Goal: Task Accomplishment & Management: Complete application form

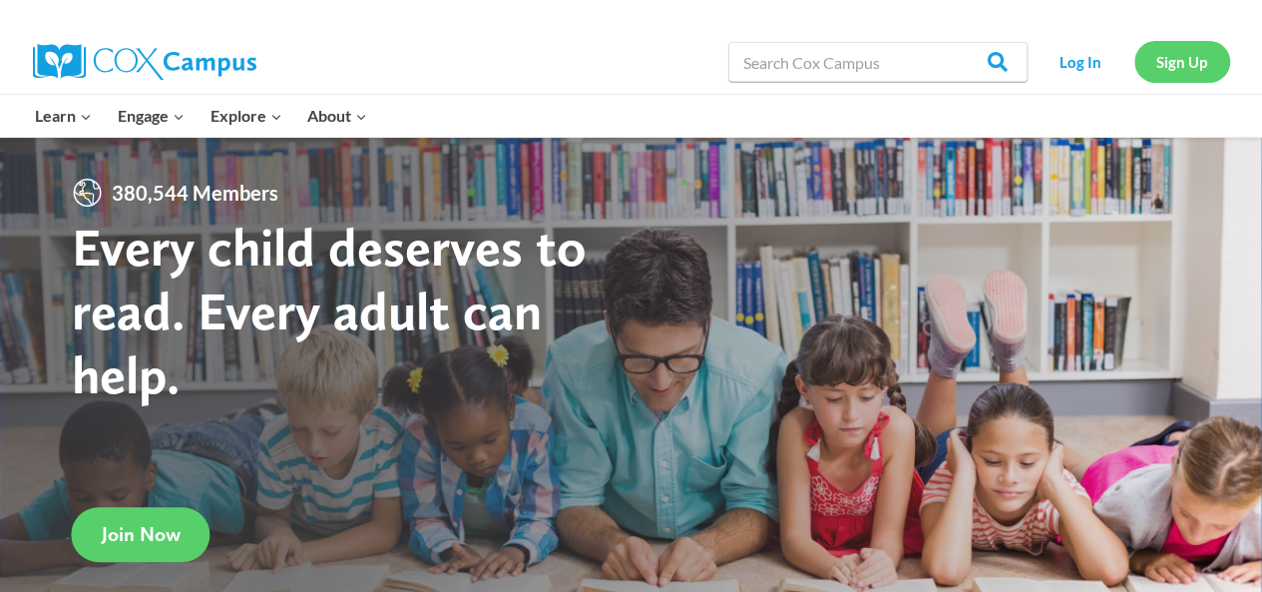
click at [1200, 60] on link "Sign Up" at bounding box center [1183, 61] width 96 height 41
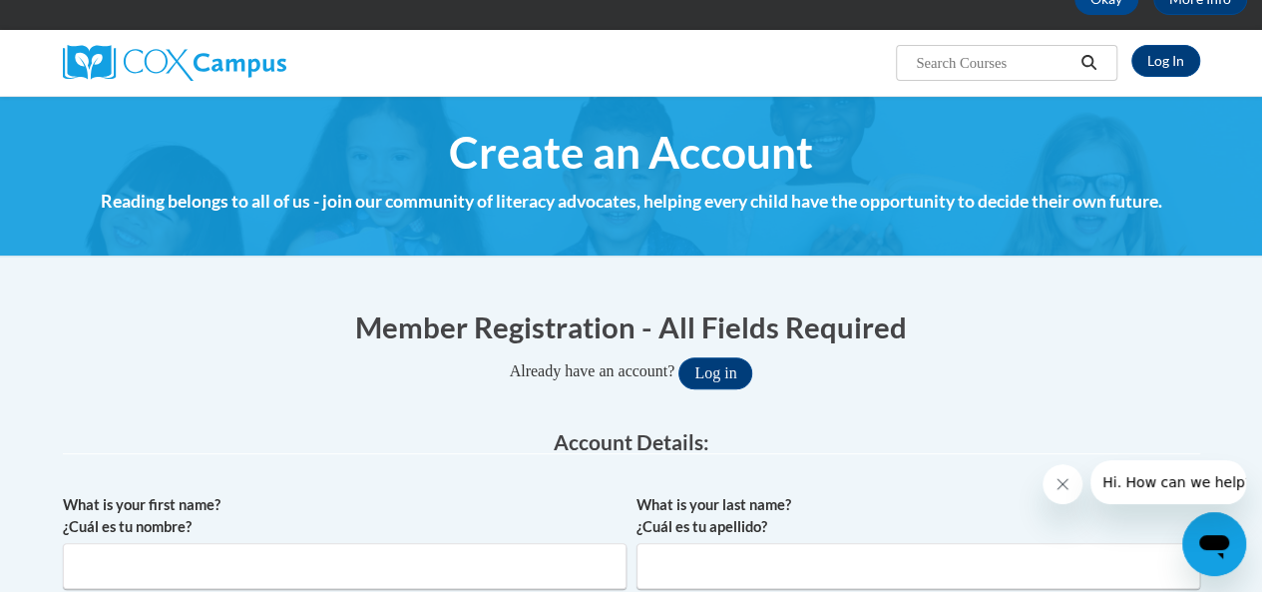
scroll to position [132, 0]
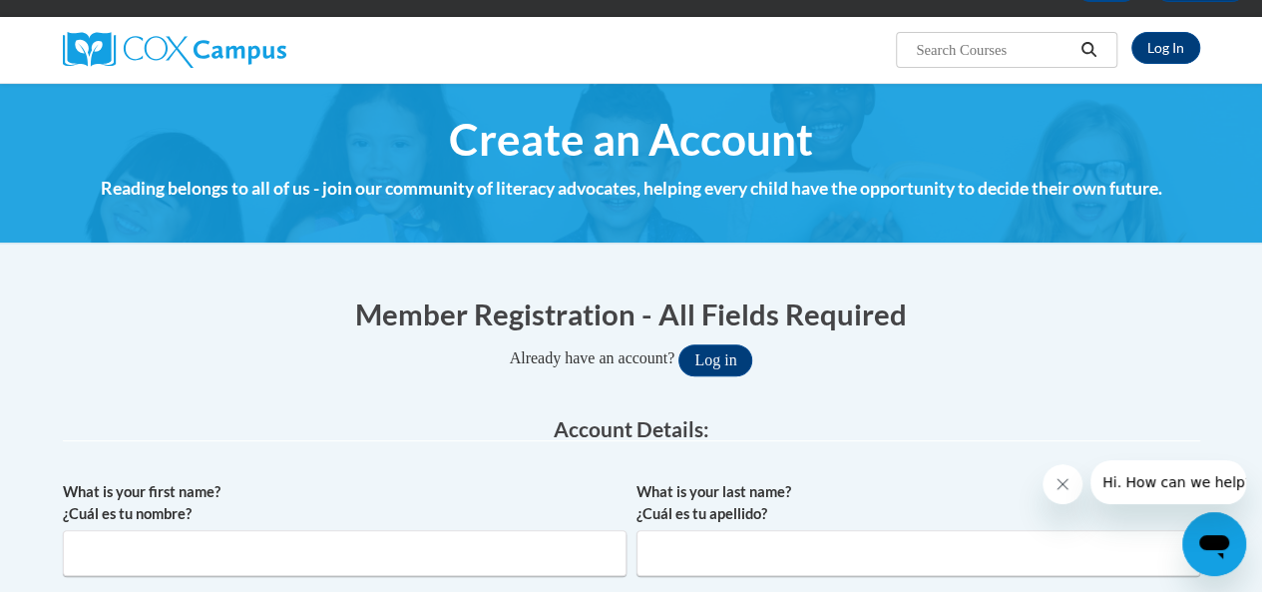
click at [759, 142] on span "Create an Account" at bounding box center [631, 139] width 364 height 53
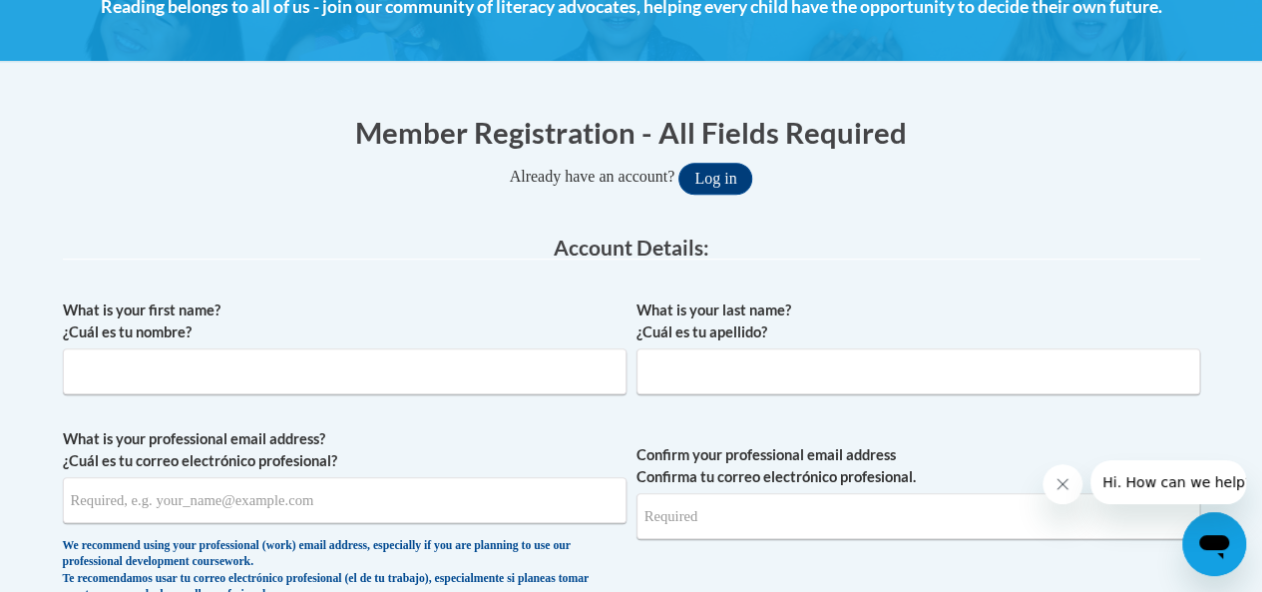
scroll to position [315, 0]
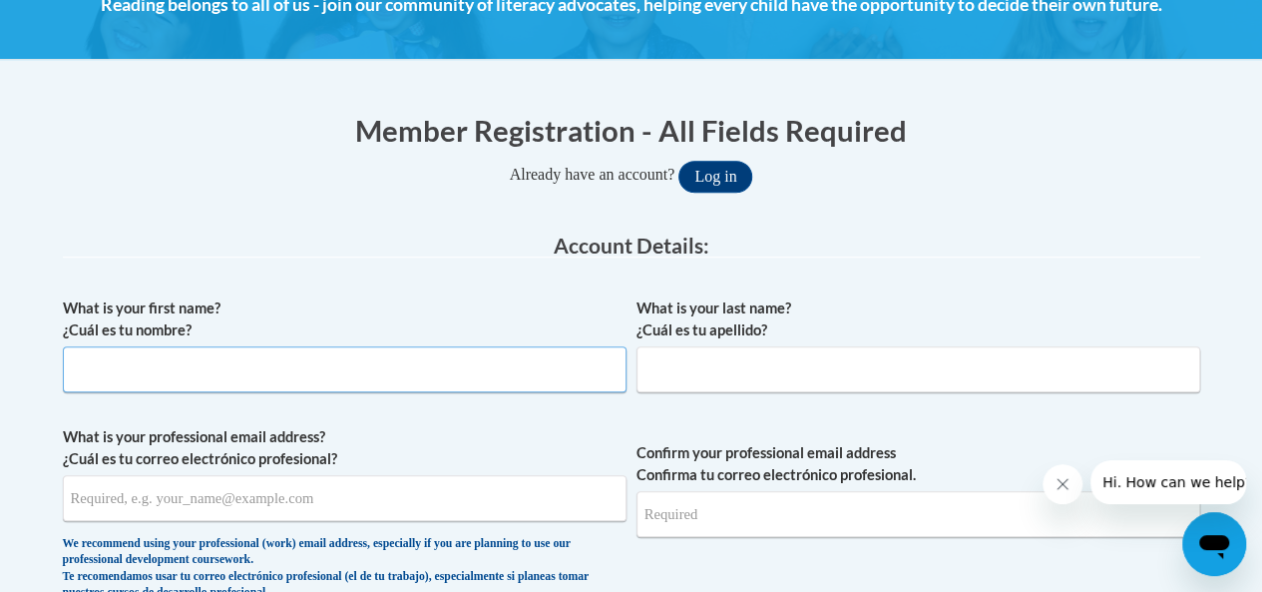
click at [567, 371] on input "What is your first name? ¿Cuál es tu nombre?" at bounding box center [345, 369] width 564 height 46
type input "Tracy"
type input "Farley"
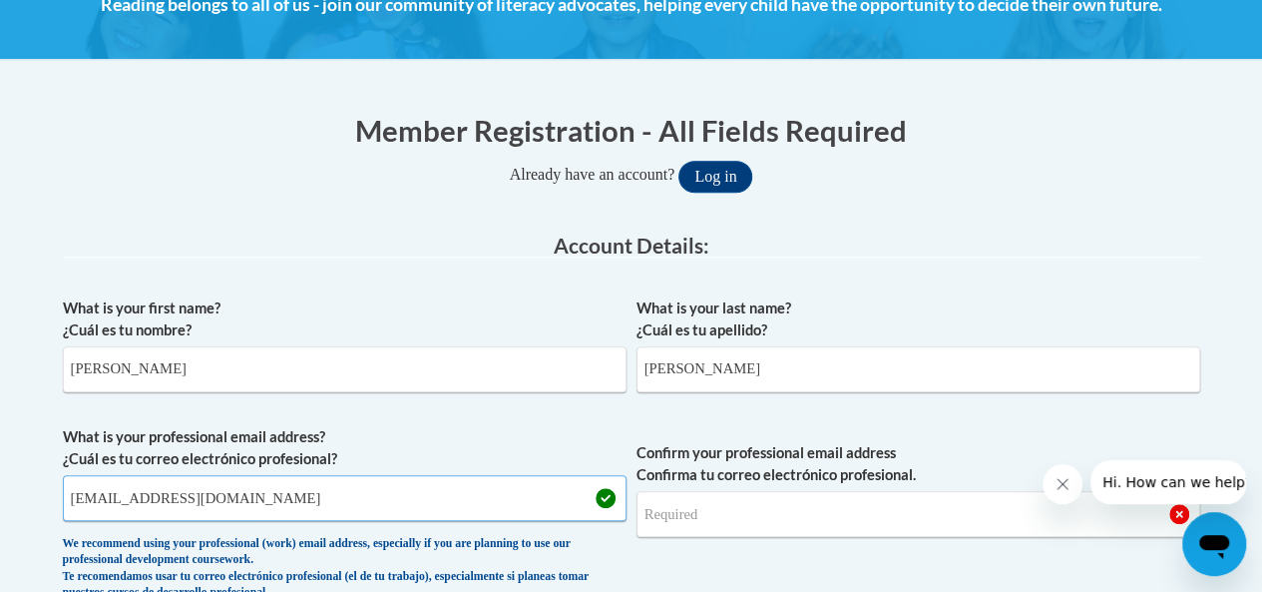
type input "e049901@muscogee.k12.ga.us"
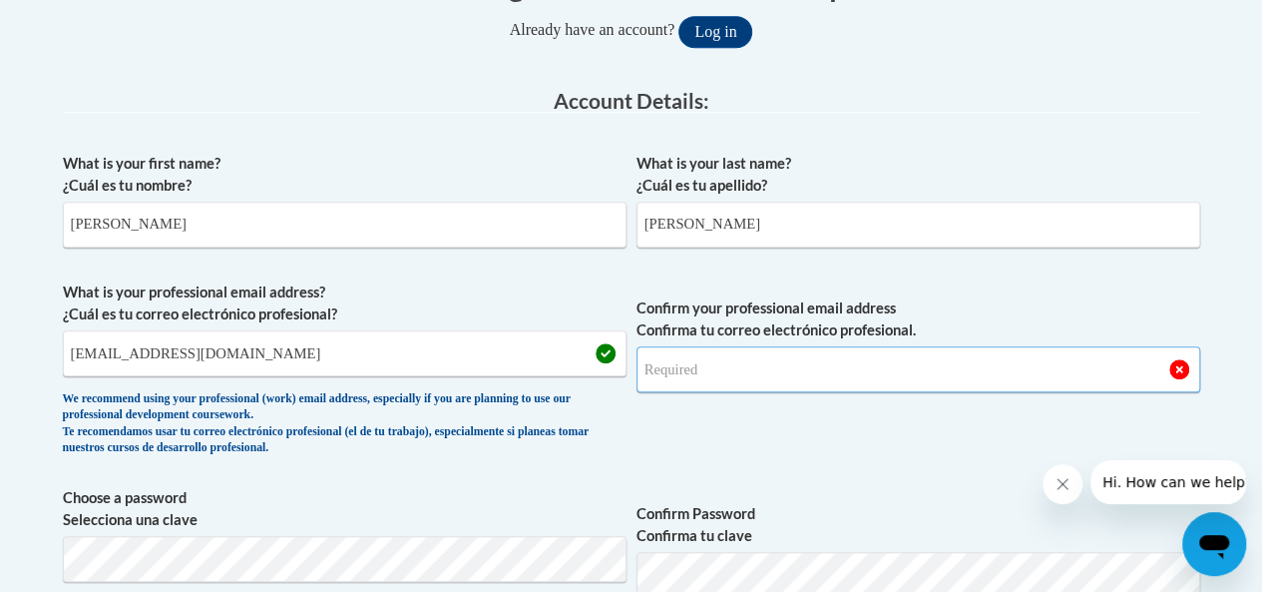
scroll to position [463, 0]
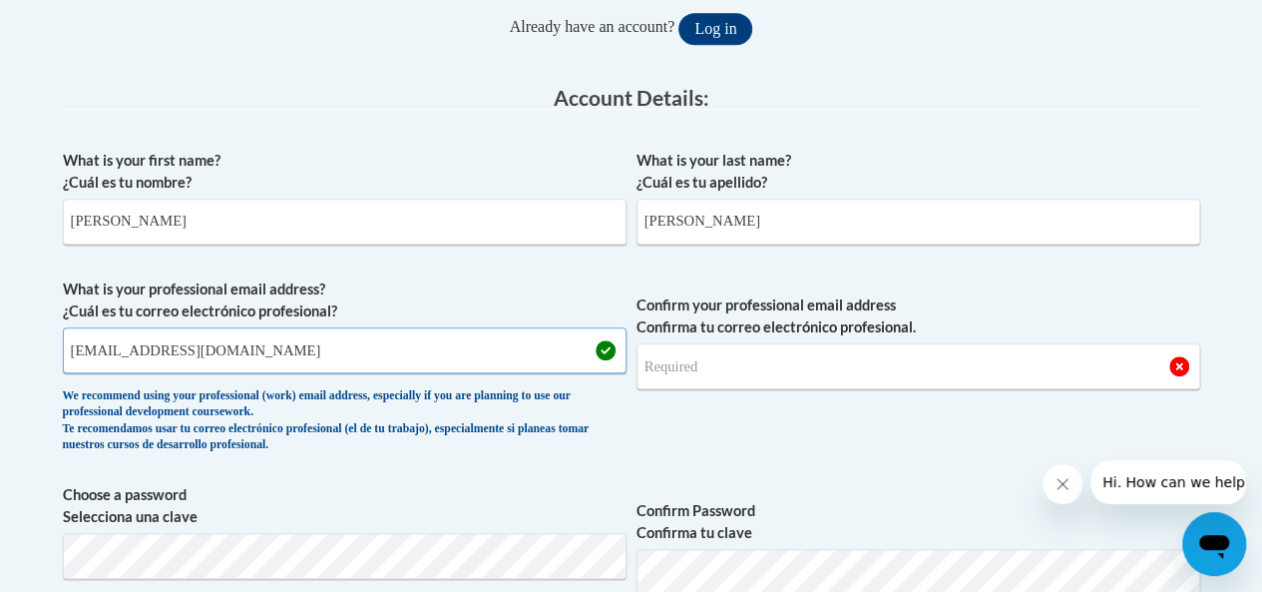
drag, startPoint x: 279, startPoint y: 348, endPoint x: 68, endPoint y: 348, distance: 211.6
click at [68, 348] on input "e049901@muscogee.k12.ga.us" at bounding box center [345, 350] width 564 height 46
click at [687, 368] on input "Confirm your professional email address Confirma tu correo electrónico profesio…" at bounding box center [919, 366] width 564 height 46
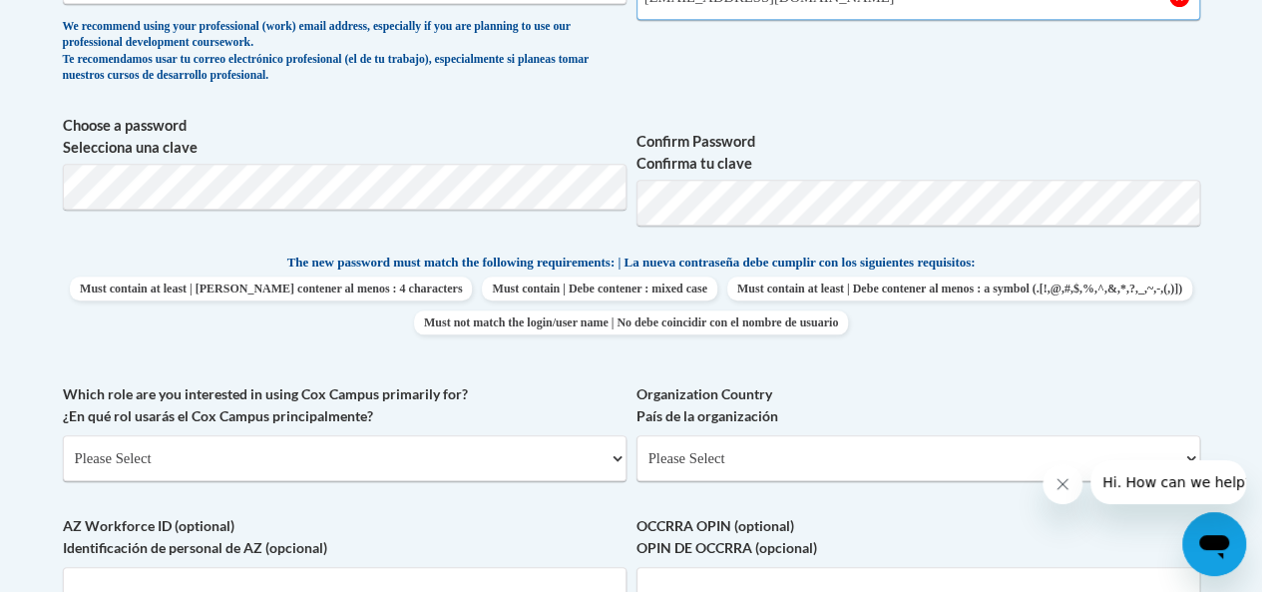
scroll to position [833, 0]
type input "e049901@muscogee.k12.ga.us"
click at [106, 455] on select "Please Select College/University | Colegio/Universidad Community/Nonprofit Part…" at bounding box center [345, 457] width 564 height 46
select select "fbf2d438-af2f-41f8-98f1-81c410e29de3"
click at [63, 434] on select "Please Select College/University | Colegio/Universidad Community/Nonprofit Part…" at bounding box center [345, 457] width 564 height 46
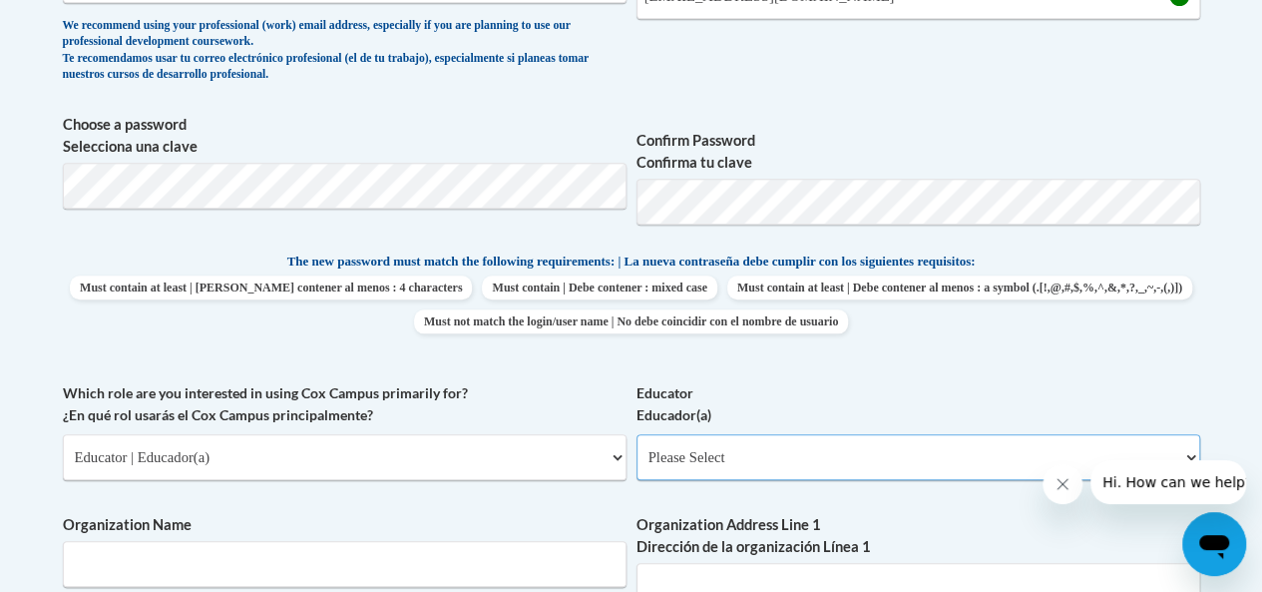
click at [678, 465] on select "Please Select Early Learning/Daycare Teacher/Family Home Care Provider | Maestr…" at bounding box center [919, 457] width 564 height 46
select select "11a86997-7122-4e2e-80c7-11975180ece4"
click at [637, 434] on select "Please Select Early Learning/Daycare Teacher/Family Home Care Provider | Maestr…" at bounding box center [919, 457] width 564 height 46
click at [689, 447] on select "Please Select Early Learning/Daycare Teacher/Family Home Care Provider | Maestr…" at bounding box center [919, 457] width 564 height 46
click at [113, 457] on select "Please Select College/University | Colegio/Universidad Community/Nonprofit Part…" at bounding box center [345, 457] width 564 height 46
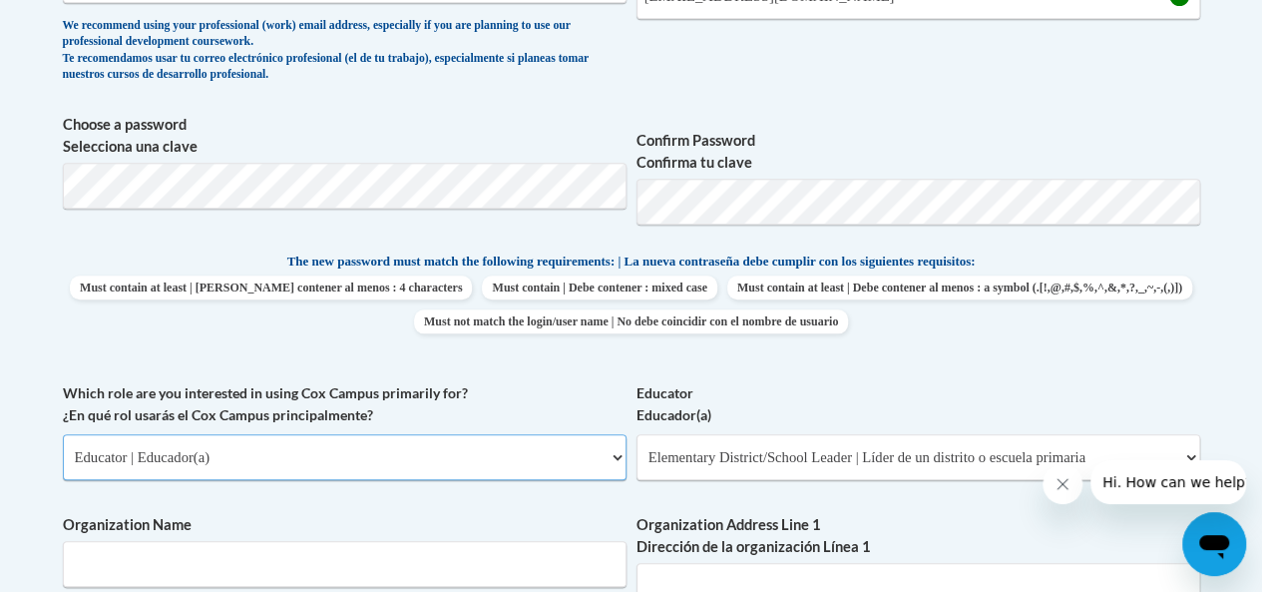
click at [63, 434] on select "Please Select College/University | Colegio/Universidad Community/Nonprofit Part…" at bounding box center [345, 457] width 564 height 46
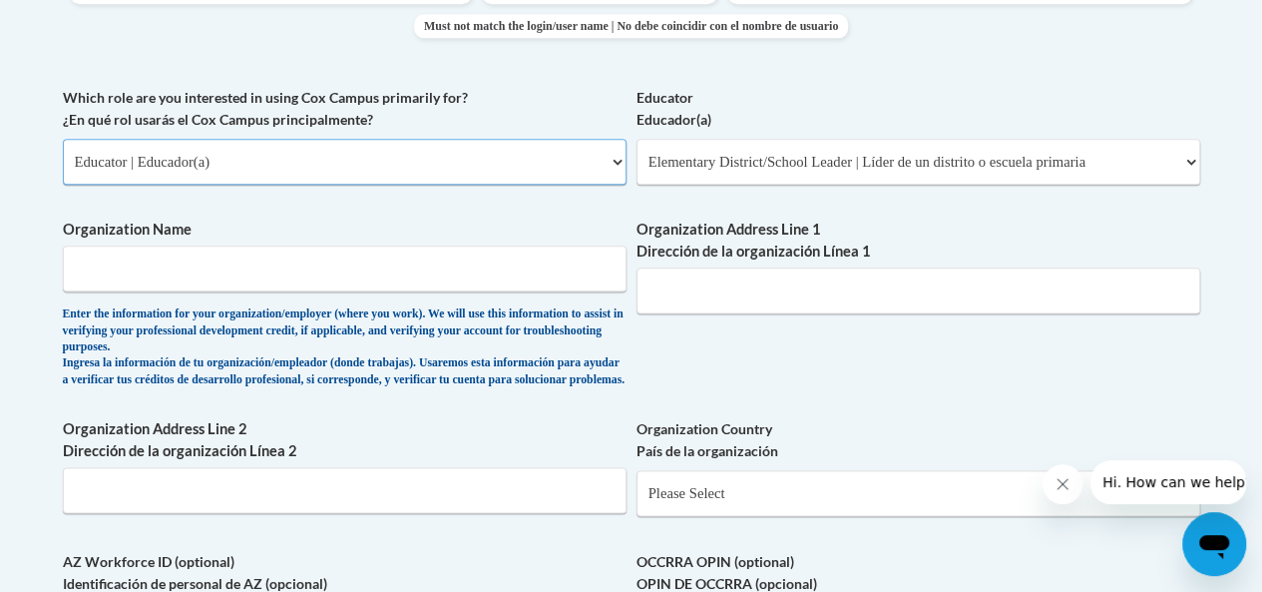
scroll to position [1136, 0]
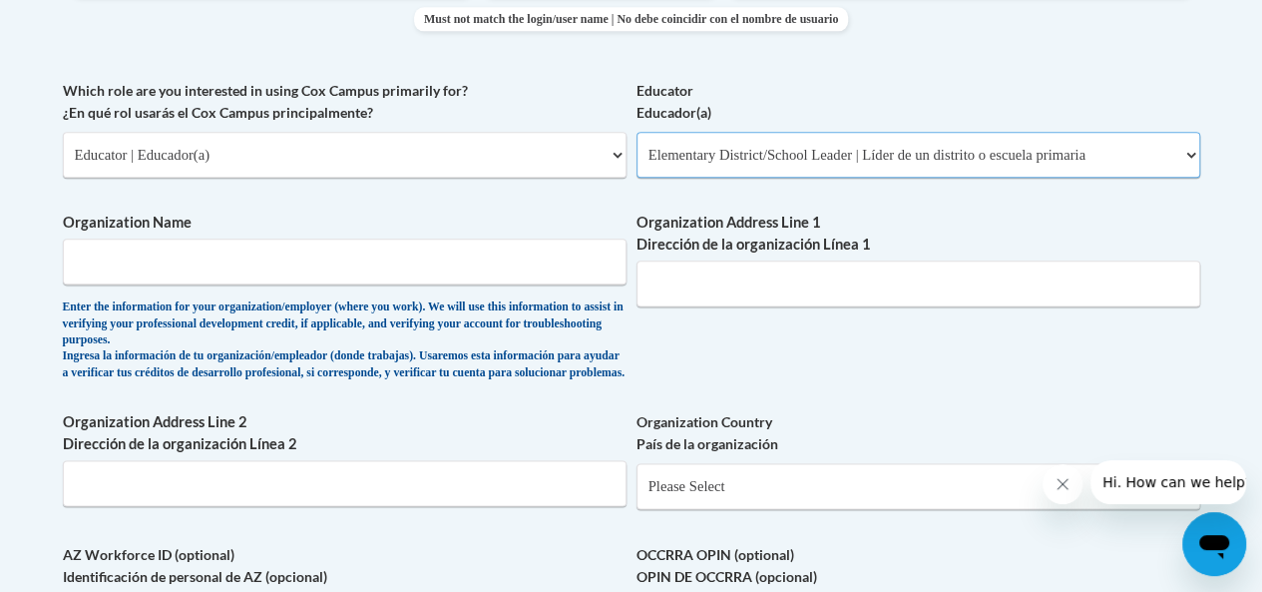
click at [1180, 156] on select "Please Select Early Learning/Daycare Teacher/Family Home Care Provider | Maestr…" at bounding box center [919, 155] width 564 height 46
select select
click at [637, 132] on select "Please Select Early Learning/Daycare Teacher/Family Home Care Provider | Maestr…" at bounding box center [919, 155] width 564 height 46
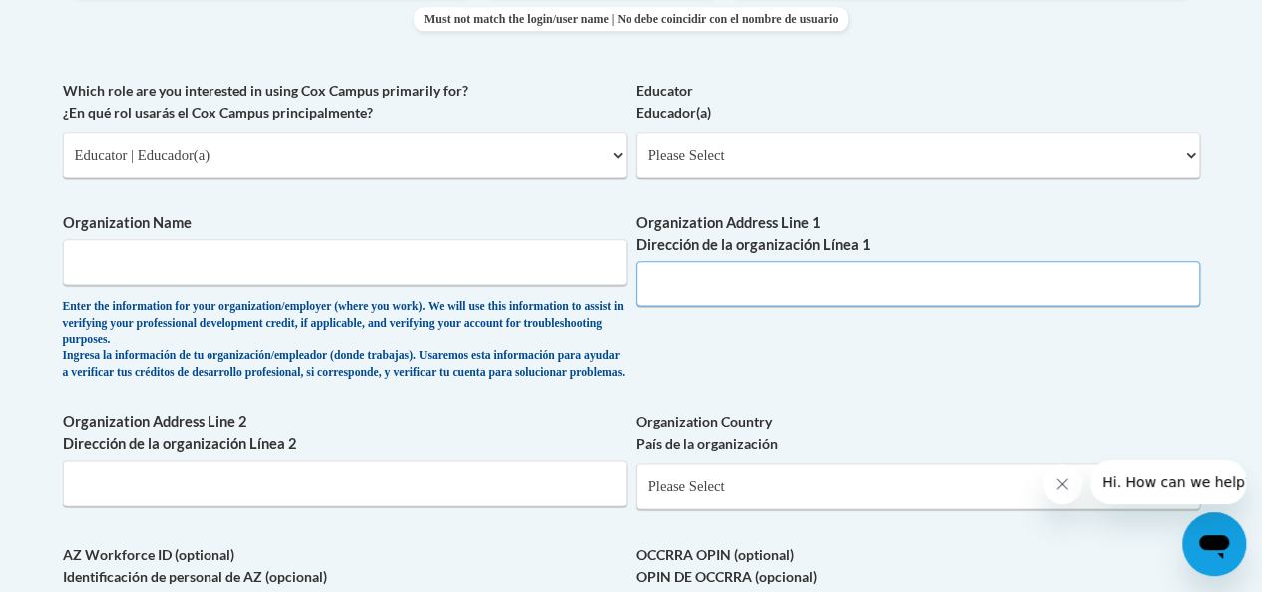
click at [1180, 281] on input "Organization Address Line 1 Dirección de la organización Línea 1" at bounding box center [919, 283] width 564 height 46
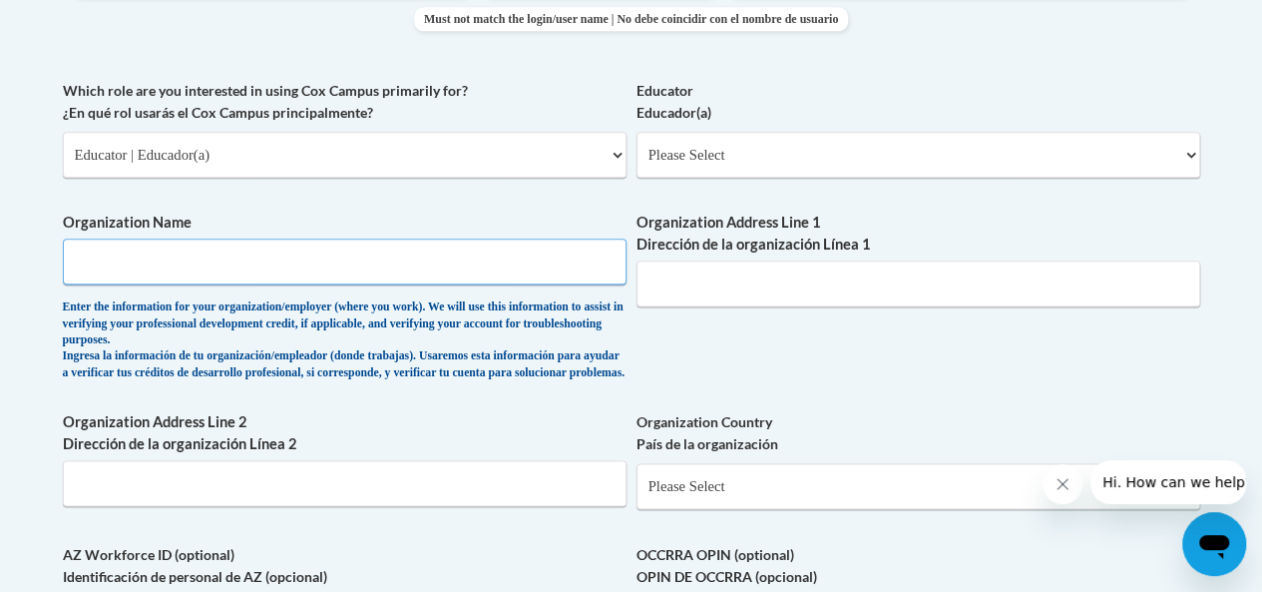
click at [487, 260] on input "Organization Name" at bounding box center [345, 262] width 564 height 46
type input "Spencer High School"
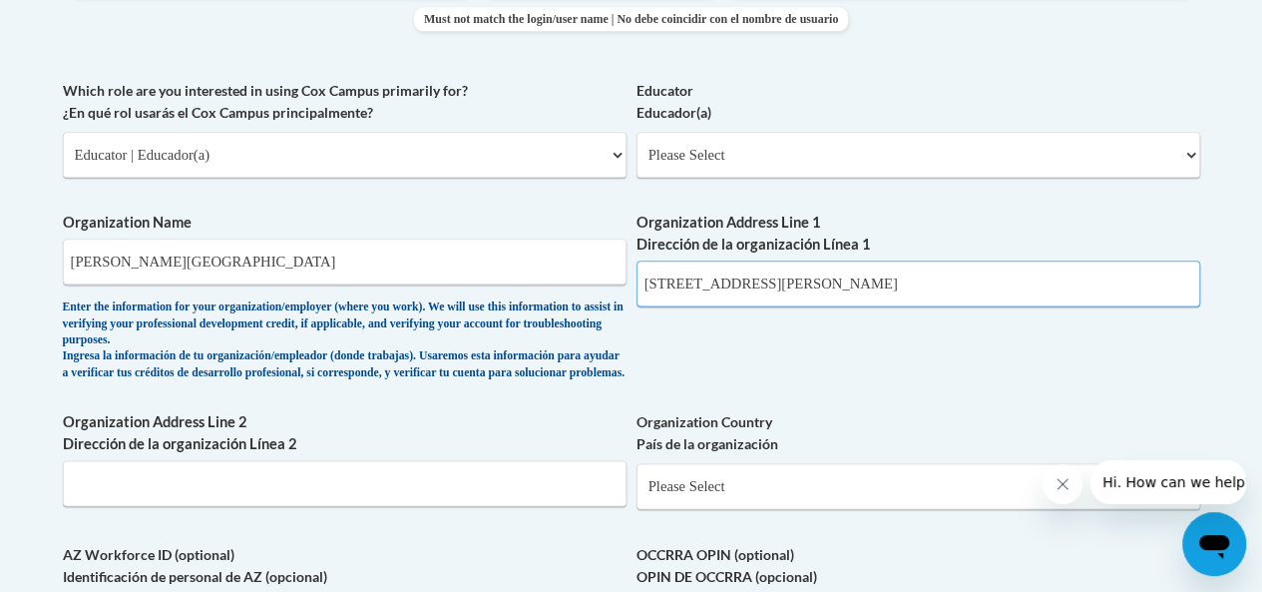
type input "1000 Fort Benning Road"
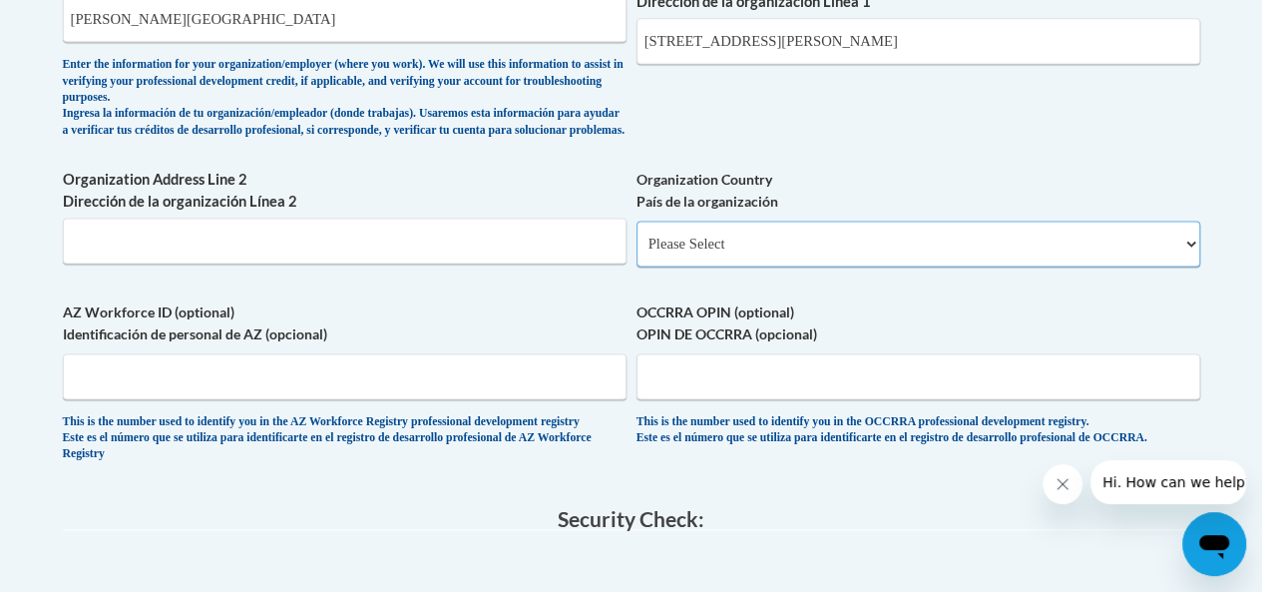
scroll to position [1379, 0]
click at [948, 257] on select "Please Select United States | Estados Unidos Outside of the United States | Fue…" at bounding box center [919, 243] width 564 height 46
select select "ad49bcad-a171-4b2e-b99c-48b446064914"
click at [637, 236] on select "Please Select United States | Estados Unidos Outside of the United States | Fue…" at bounding box center [919, 243] width 564 height 46
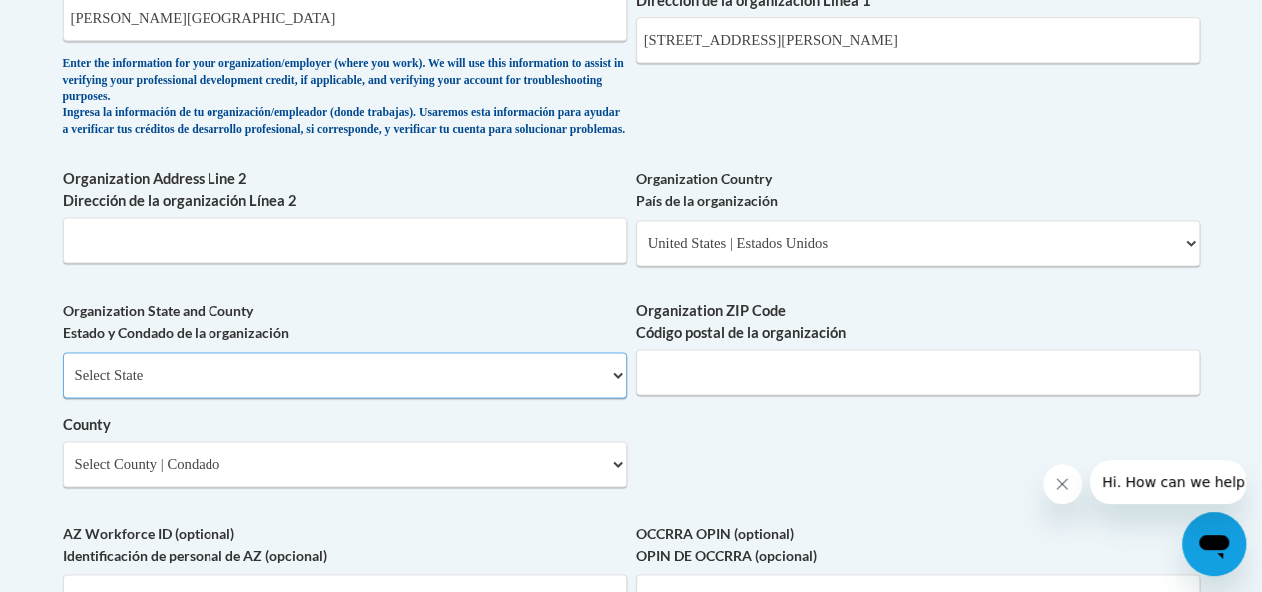
click at [563, 398] on select "Select State Alabama Alaska Arizona Arkansas California Colorado Connecticut De…" at bounding box center [345, 375] width 564 height 46
select select "Georgia"
click at [63, 367] on select "Select State Alabama Alaska Arizona Arkansas California Colorado Connecticut De…" at bounding box center [345, 375] width 564 height 46
click at [798, 393] on input "Organization ZIP Code Código postal de la organización" at bounding box center [919, 372] width 564 height 46
type input "31906"
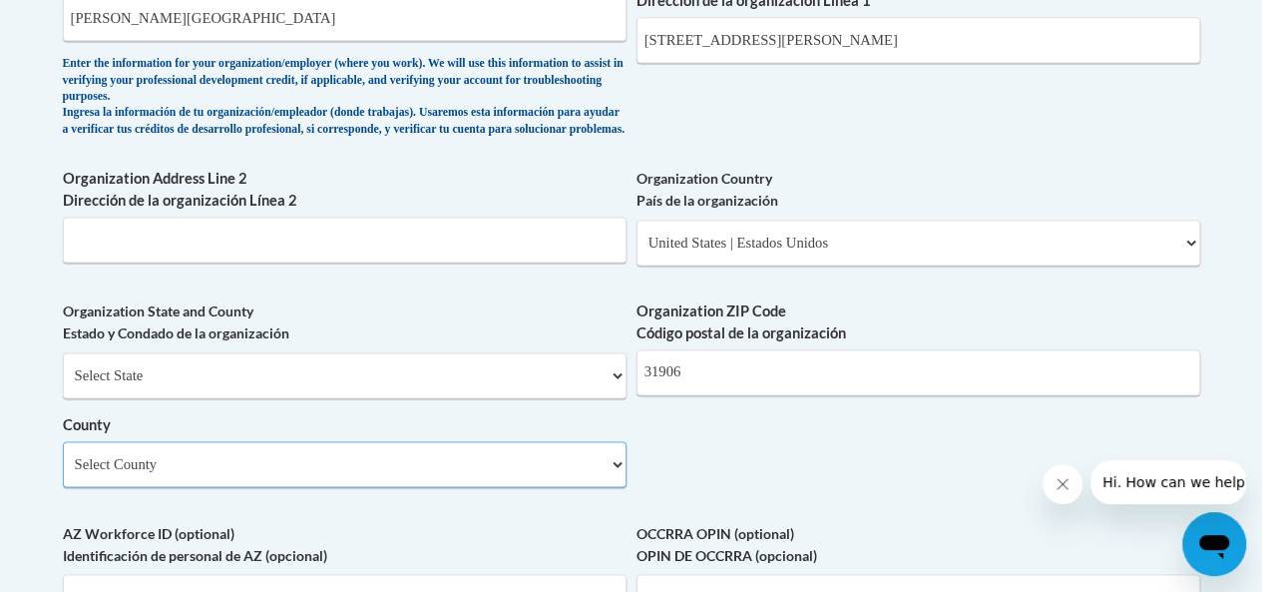
click at [583, 487] on select "Select County Appling Atkinson Bacon Baker Baldwin Banks Barrow Bartow Ben Hill…" at bounding box center [345, 464] width 564 height 46
select select "Muscogee"
click at [63, 456] on select "Select County Appling Atkinson Bacon Baker Baldwin Banks Barrow Bartow Ben Hill…" at bounding box center [345, 464] width 564 height 46
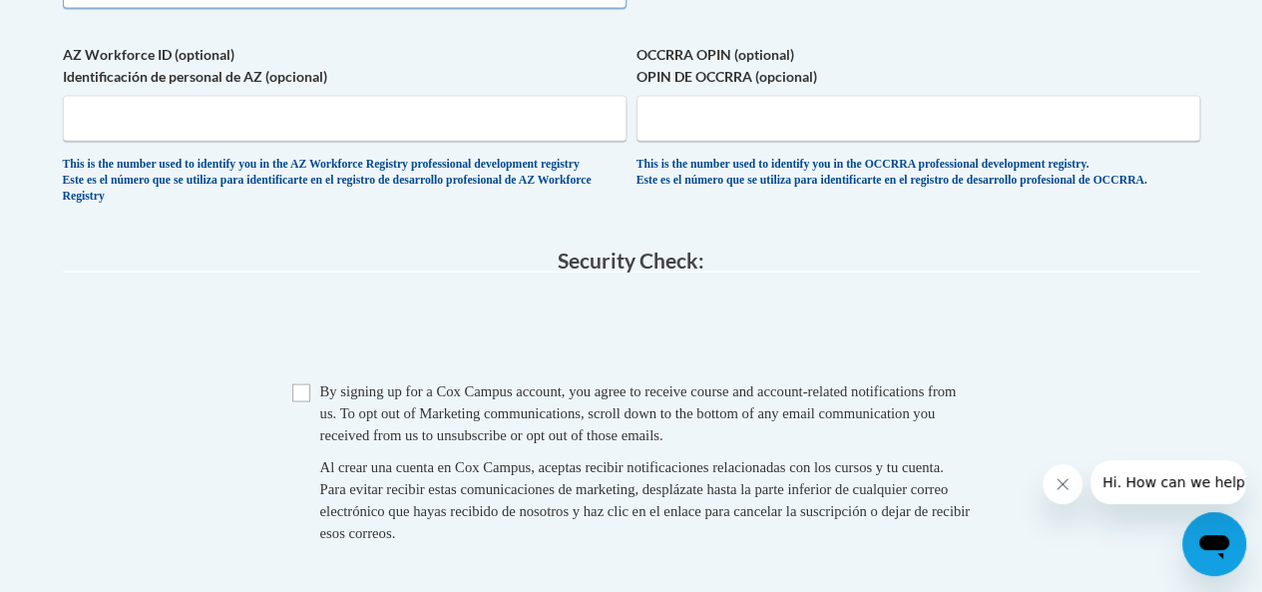
scroll to position [1873, 0]
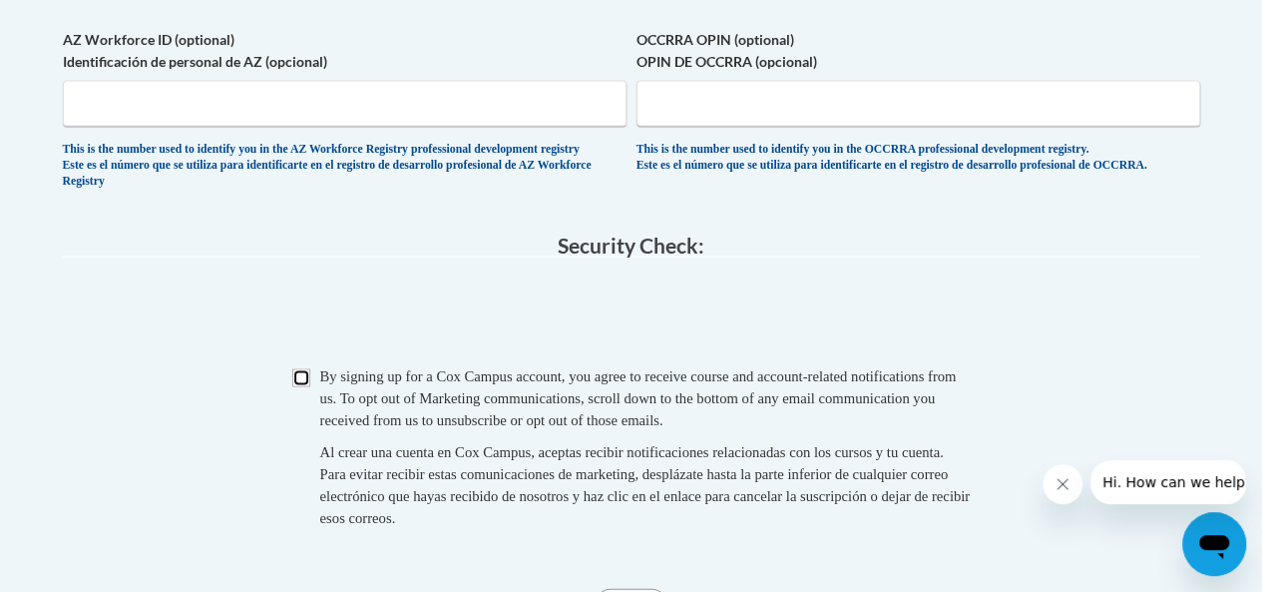
click at [304, 386] on input "Checkbox" at bounding box center [301, 377] width 18 height 18
checkbox input "true"
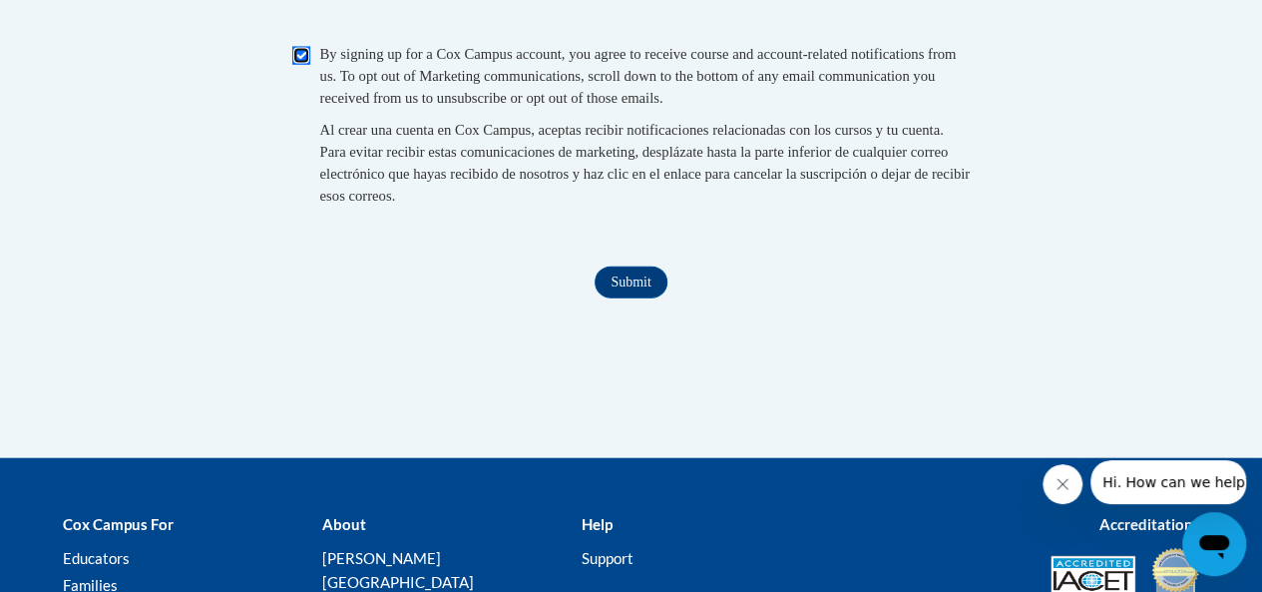
scroll to position [2196, 0]
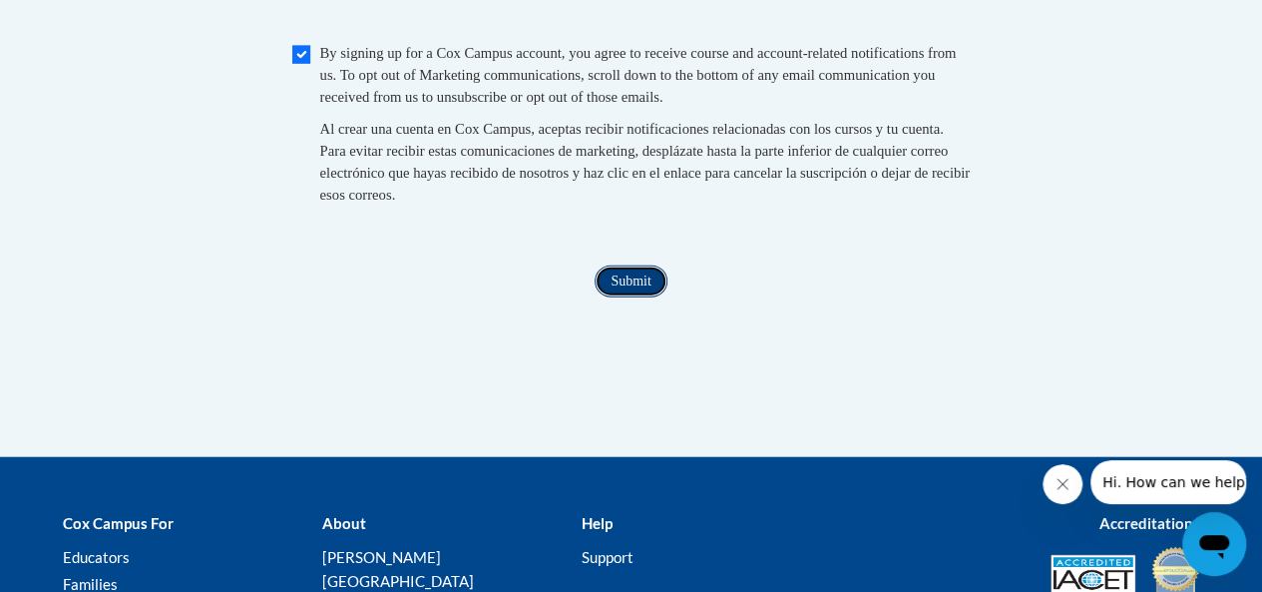
click at [631, 297] on input "Submit" at bounding box center [631, 281] width 72 height 32
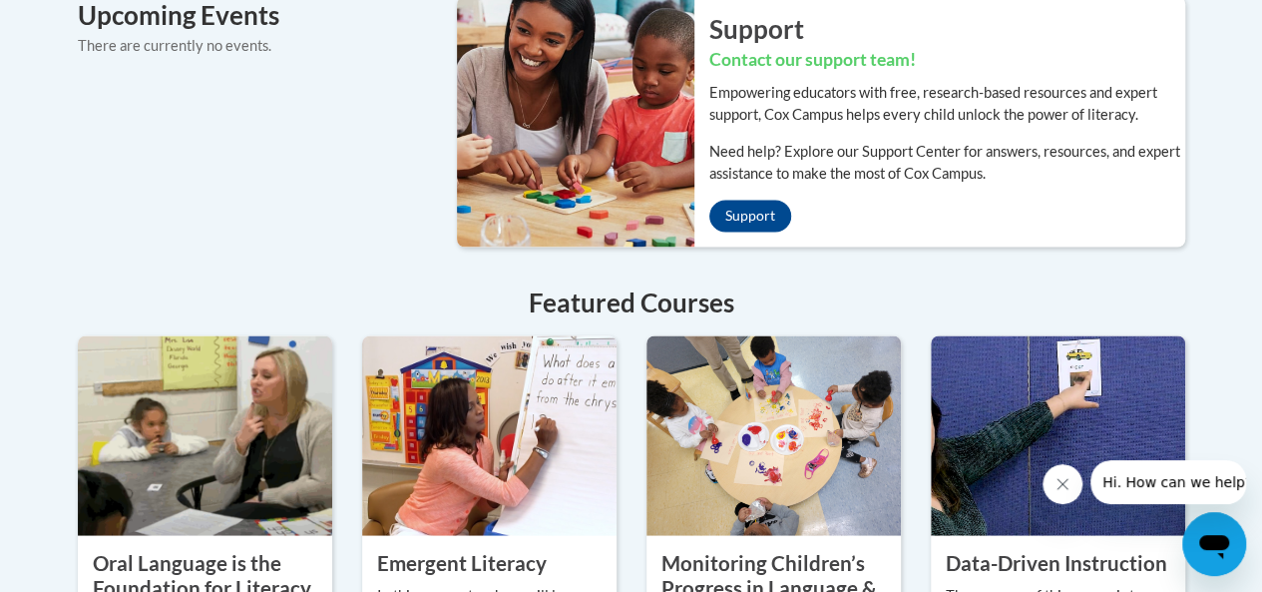
scroll to position [1601, 0]
